Goal: Task Accomplishment & Management: Complete application form

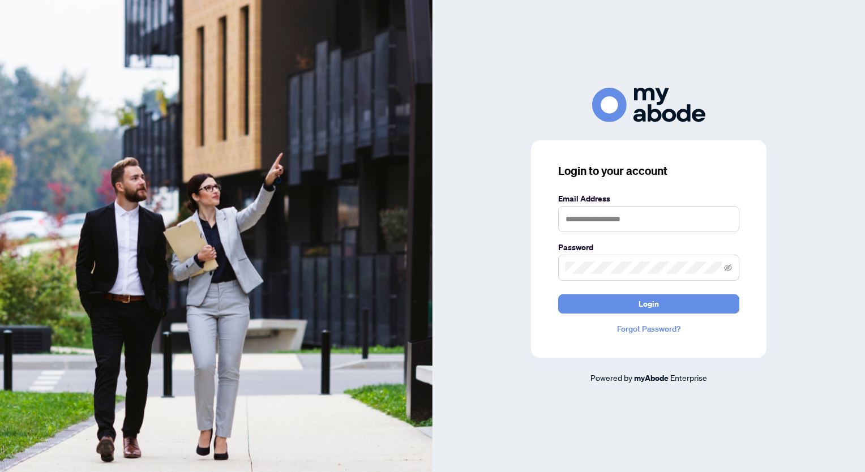
type input "**********"
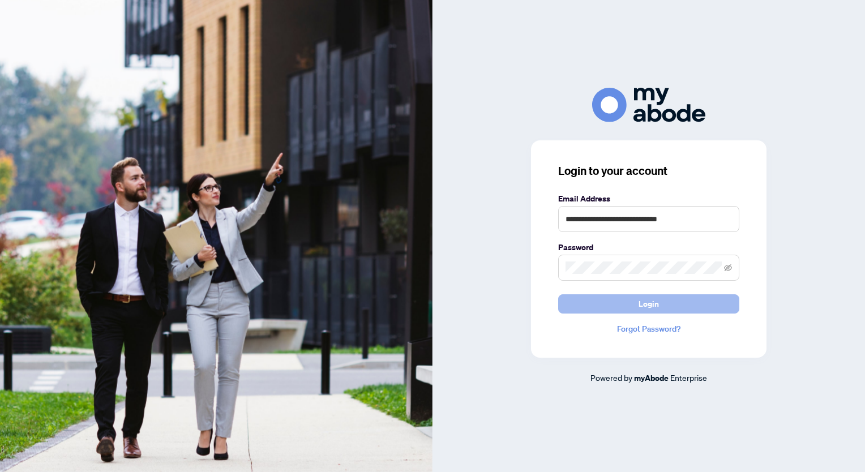
click at [618, 311] on button "Login" at bounding box center [648, 303] width 181 height 19
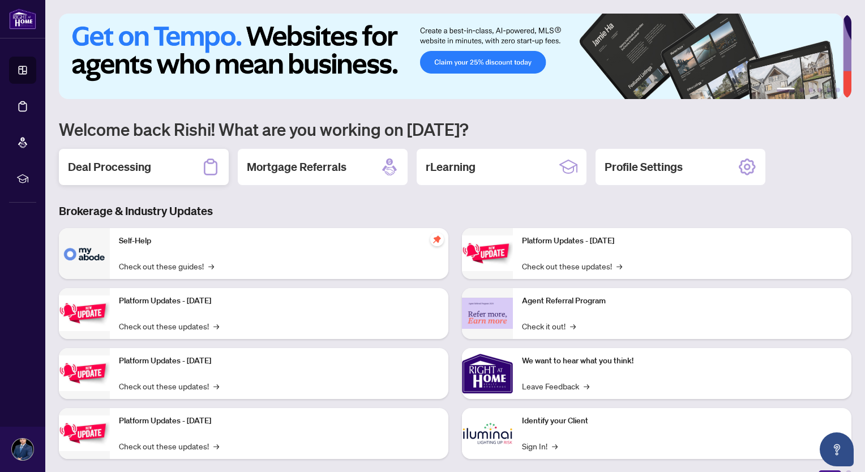
click at [97, 165] on h2 "Deal Processing" at bounding box center [109, 167] width 83 height 16
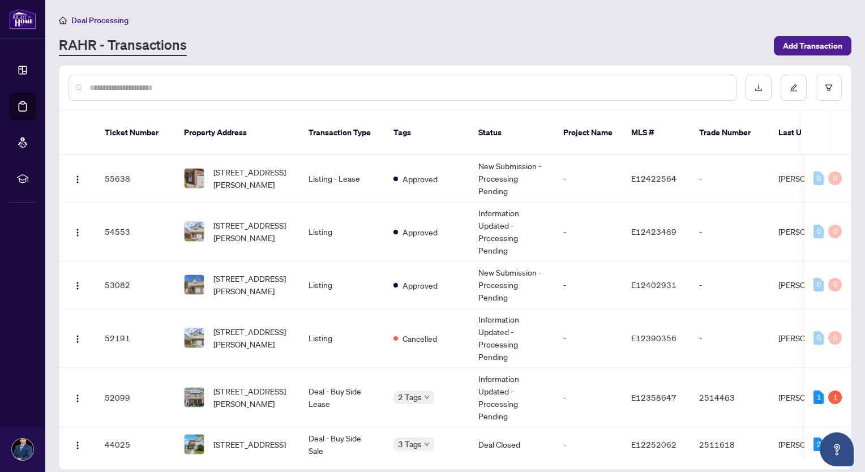
click at [328, 36] on div "RAHR - Transactions" at bounding box center [413, 46] width 708 height 20
click at [810, 44] on span "Add Transaction" at bounding box center [812, 46] width 59 height 18
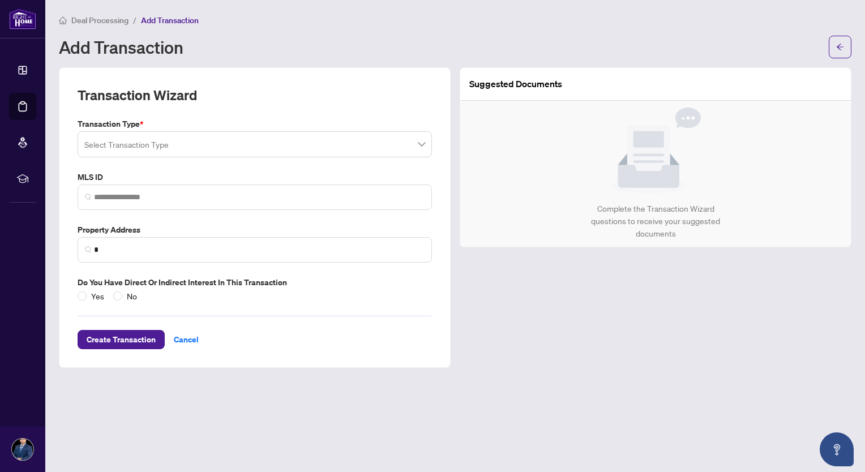
click at [155, 141] on input "search" at bounding box center [249, 146] width 331 height 25
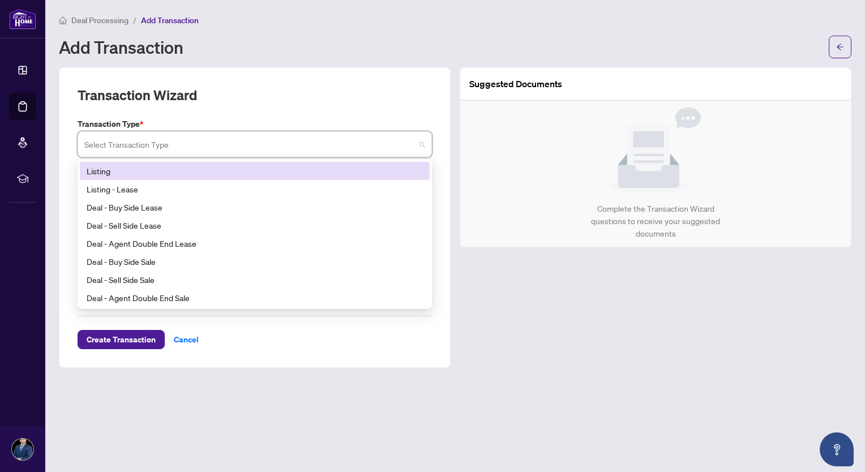
click at [155, 141] on input "search" at bounding box center [249, 146] width 331 height 25
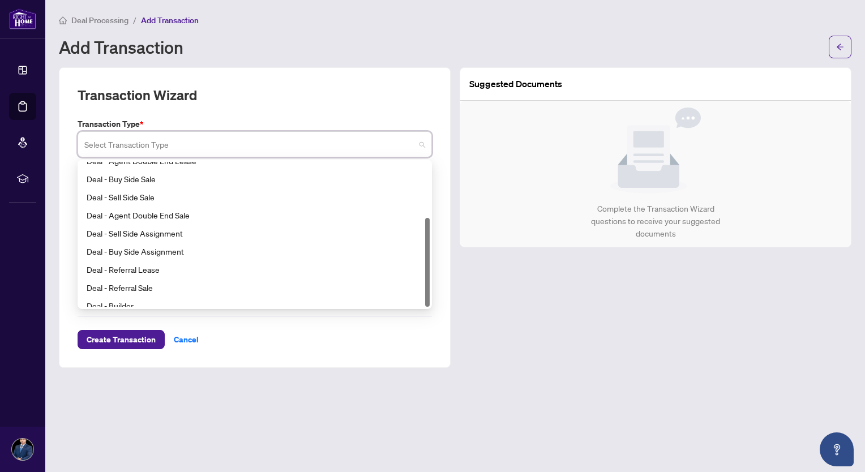
scroll to position [91, 0]
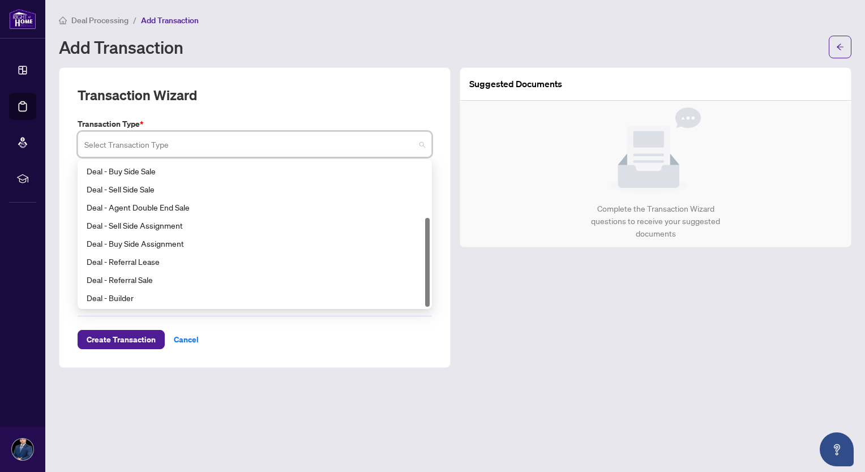
drag, startPoint x: 426, startPoint y: 229, endPoint x: 441, endPoint y: 316, distance: 87.8
click at [441, 316] on div "Transaction Wizard Transaction Type * Select Transaction Type 15 16 17 Deal - A…" at bounding box center [255, 217] width 392 height 301
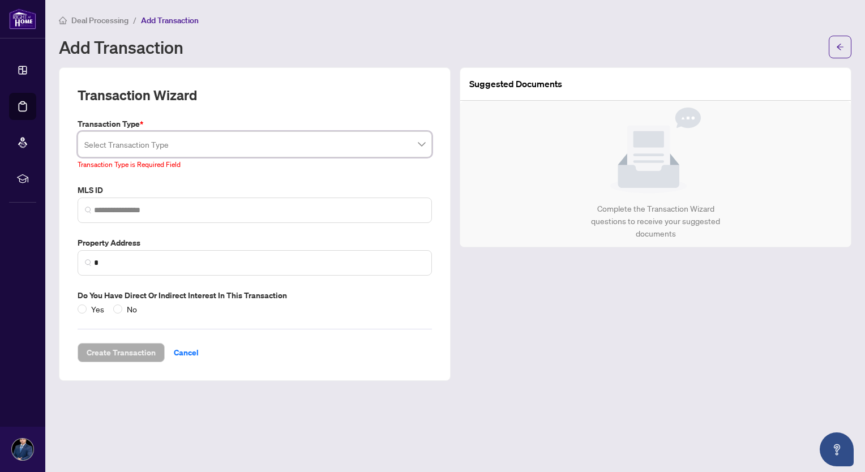
click at [510, 344] on div "Suggested Documents Complete the Transaction Wizard questions to receive your s…" at bounding box center [655, 224] width 401 height 314
click at [423, 139] on span at bounding box center [254, 145] width 341 height 22
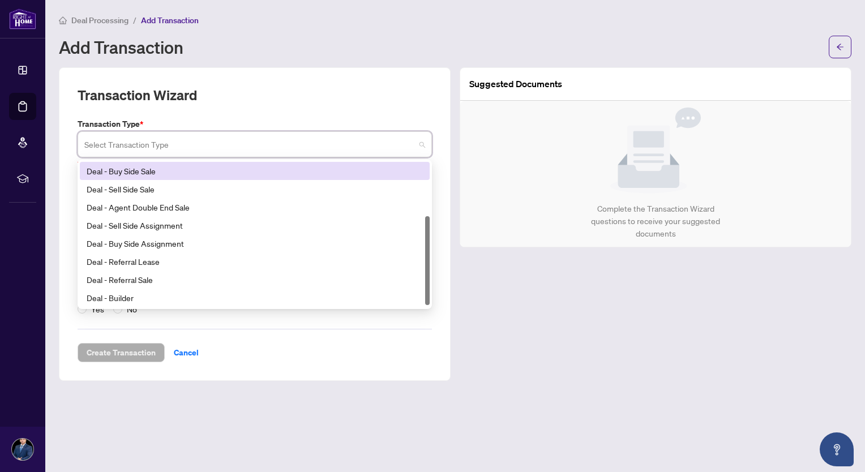
scroll to position [0, 0]
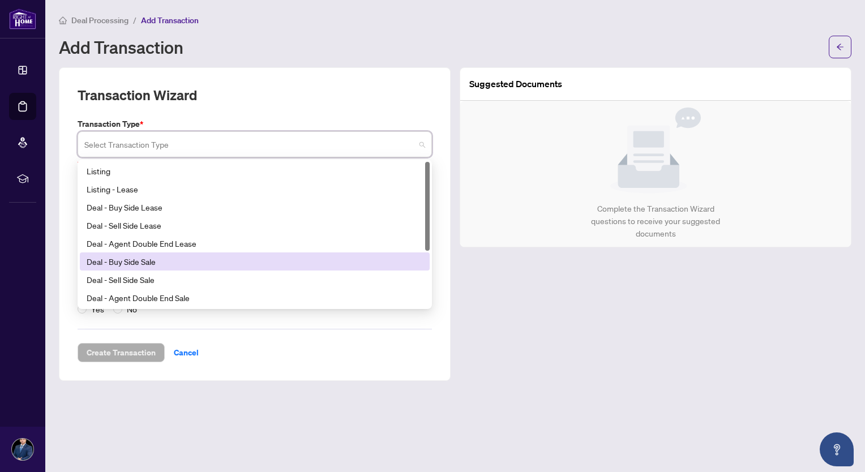
drag, startPoint x: 428, startPoint y: 227, endPoint x: 428, endPoint y: 165, distance: 61.7
click at [428, 165] on div at bounding box center [427, 206] width 5 height 89
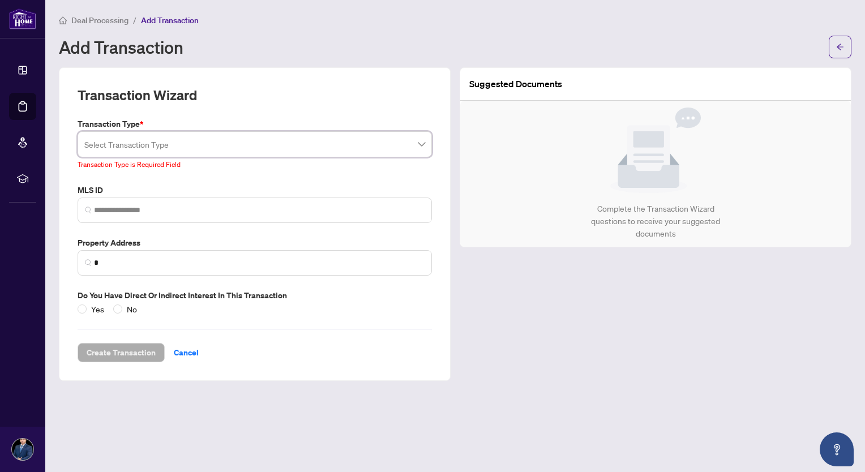
click at [321, 147] on input "search" at bounding box center [249, 146] width 331 height 25
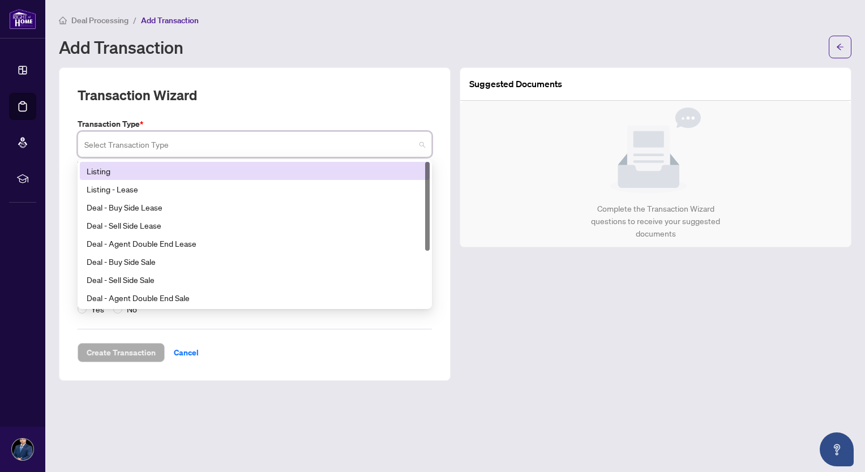
drag, startPoint x: 427, startPoint y: 191, endPoint x: 428, endPoint y: 124, distance: 66.8
click at [428, 124] on div "Transaction Type * Select Transaction Type 13 14 Listing Listing - Lease Deal -…" at bounding box center [254, 144] width 363 height 53
click at [428, 124] on label "Transaction Type *" at bounding box center [255, 124] width 354 height 12
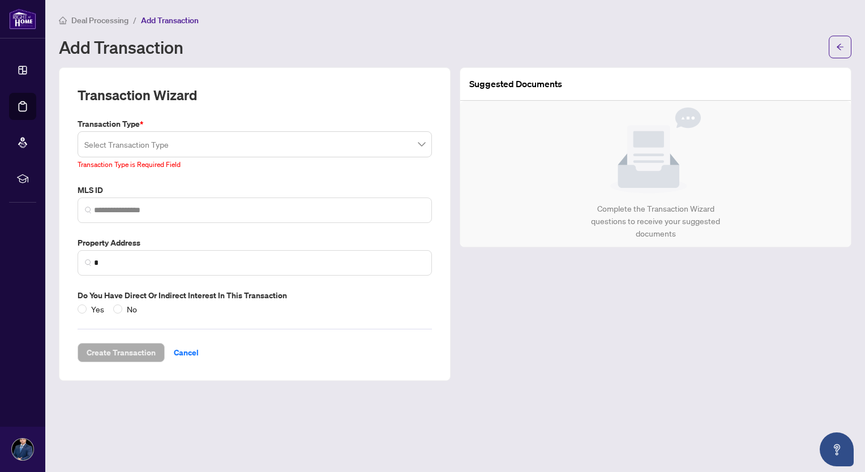
click at [143, 143] on input "search" at bounding box center [249, 146] width 331 height 25
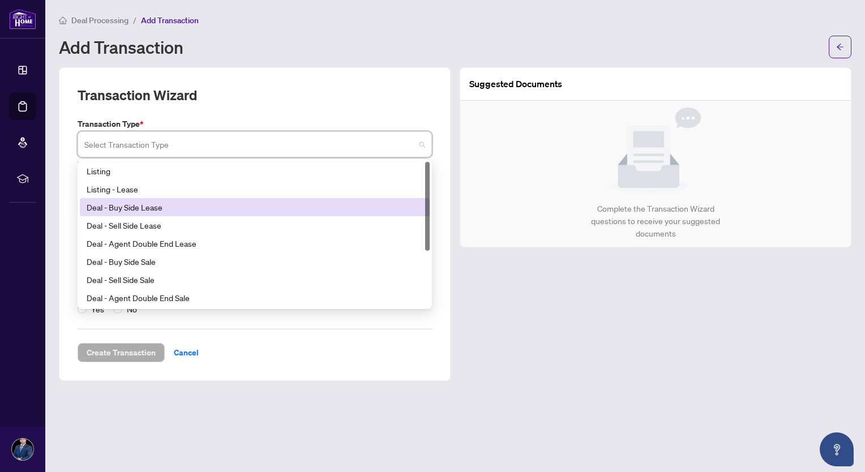
drag, startPoint x: 427, startPoint y: 175, endPoint x: 428, endPoint y: 165, distance: 10.2
click at [428, 165] on div at bounding box center [427, 206] width 5 height 89
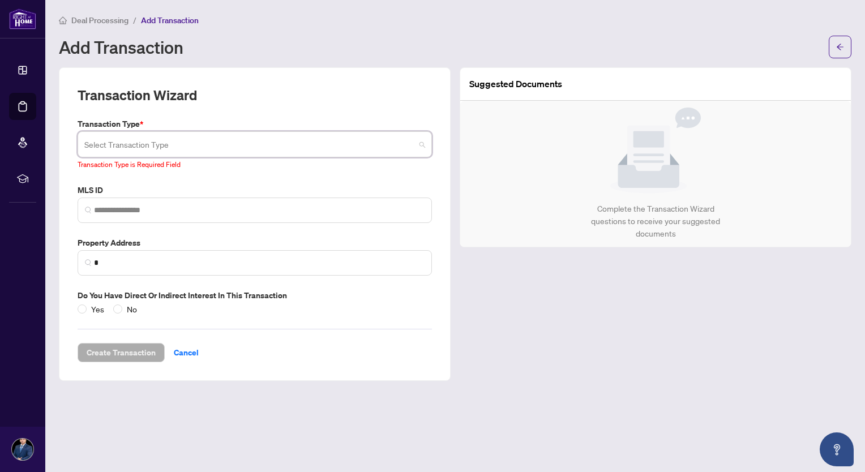
scroll to position [91, 0]
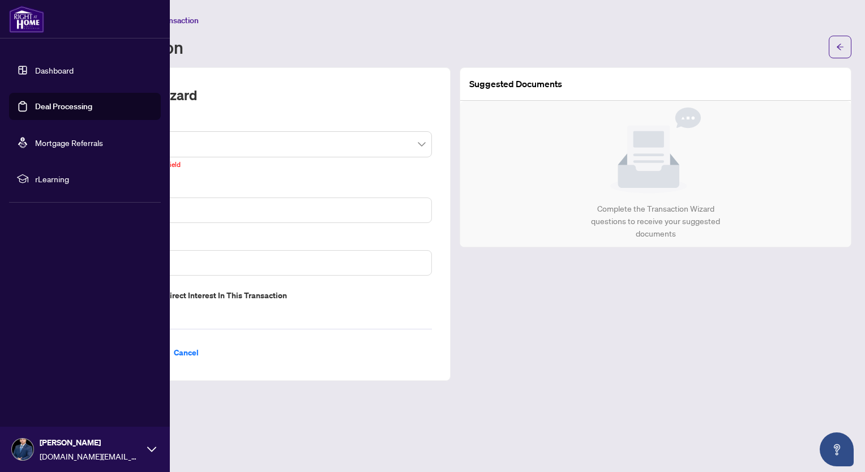
click at [149, 448] on icon at bounding box center [151, 449] width 9 height 9
click at [48, 384] on span "Logout" at bounding box center [45, 382] width 25 height 18
